Goal: Task Accomplishment & Management: Manage account settings

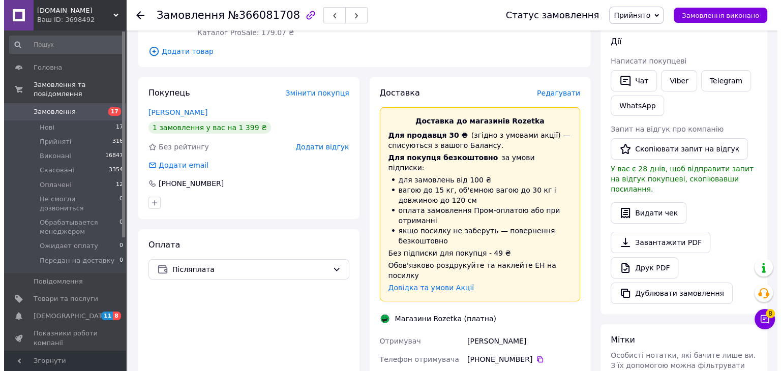
scroll to position [115, 0]
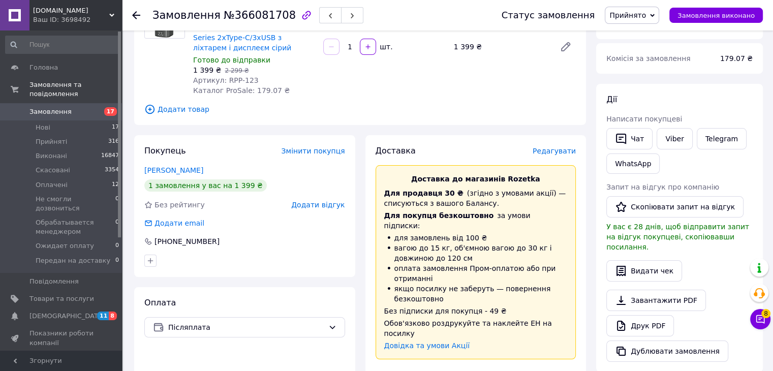
click at [564, 153] on span "Редагувати" at bounding box center [554, 151] width 43 height 8
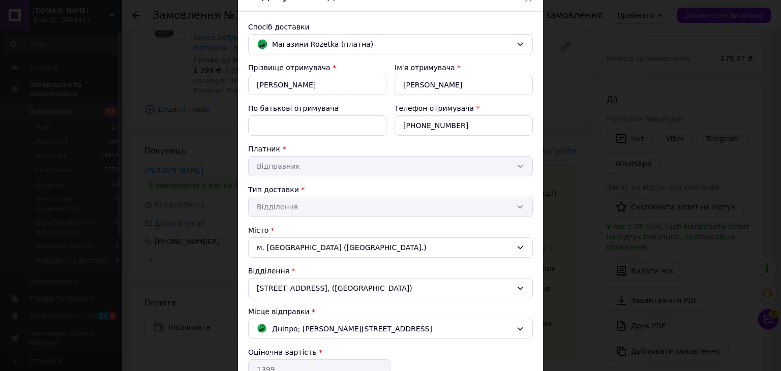
scroll to position [0, 0]
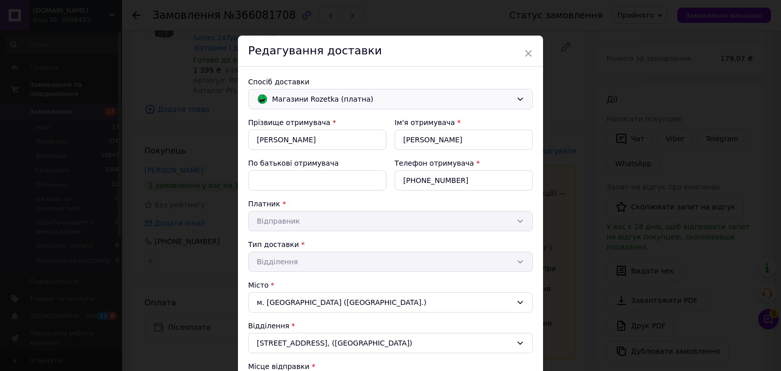
click at [325, 100] on span "Магазини Rozetka (платна)" at bounding box center [392, 99] width 240 height 11
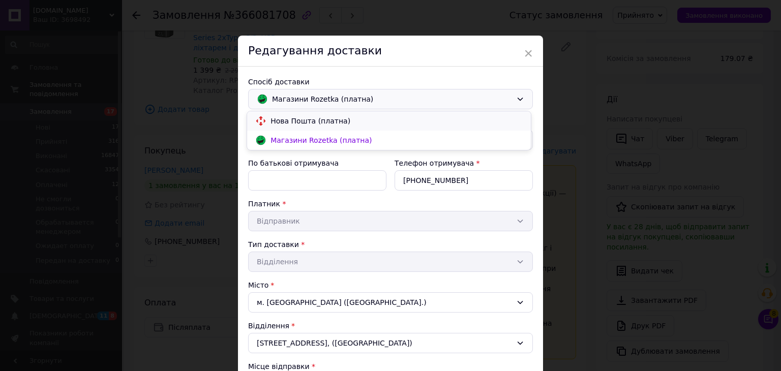
click at [321, 120] on span "Нова Пошта (платна)" at bounding box center [396, 121] width 252 height 10
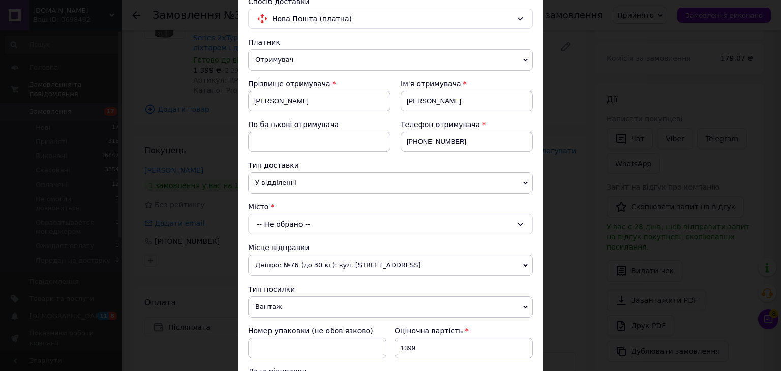
scroll to position [152, 0]
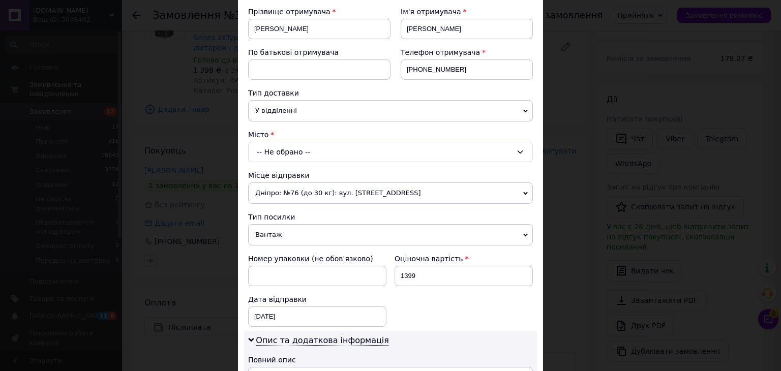
click at [285, 149] on div "-- Не обрано --" at bounding box center [390, 152] width 285 height 20
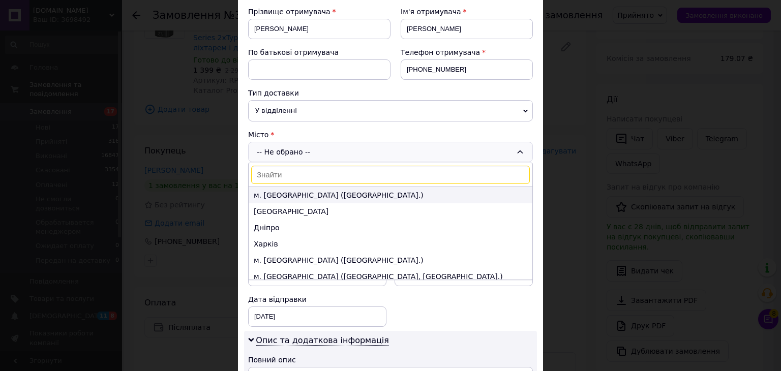
click at [285, 195] on li "м. [GEOGRAPHIC_DATA] ([GEOGRAPHIC_DATA].)" at bounding box center [391, 195] width 284 height 16
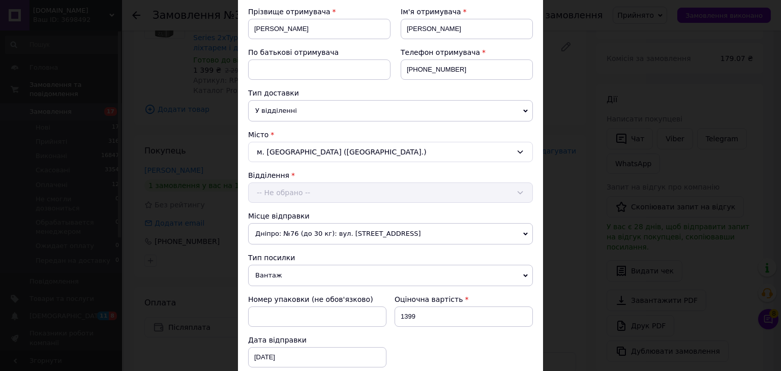
click at [293, 192] on div "Відділення -- Не обрано --" at bounding box center [390, 186] width 285 height 33
click at [298, 189] on div "-- Не обрано --" at bounding box center [390, 192] width 285 height 20
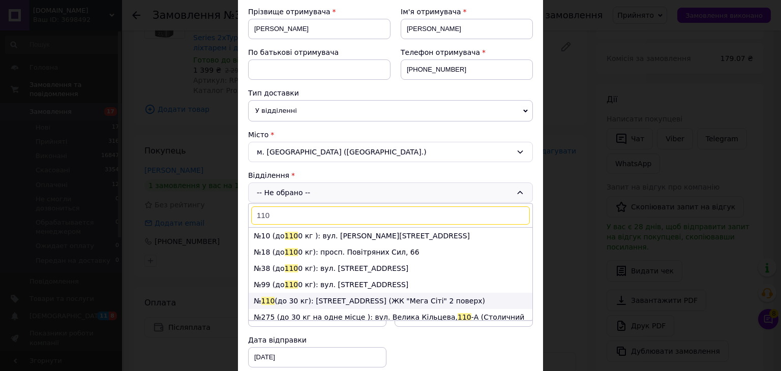
type input "110"
click at [301, 297] on li "№ 110 (до 30 кг): [STREET_ADDRESS] (ЖК "Мега Сіті" 2 поверх)" at bounding box center [391, 301] width 284 height 16
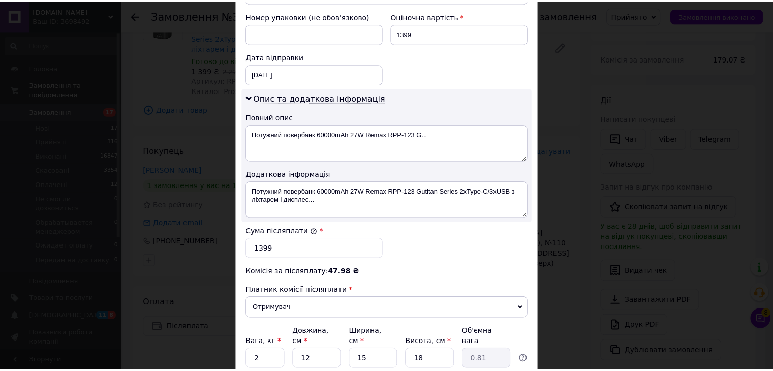
scroll to position [508, 0]
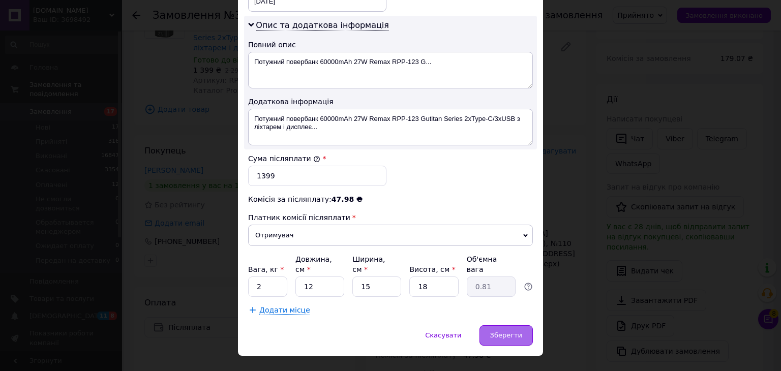
click at [499, 331] on span "Зберегти" at bounding box center [506, 335] width 32 height 8
